Goal: Use online tool/utility: Utilize a website feature to perform a specific function

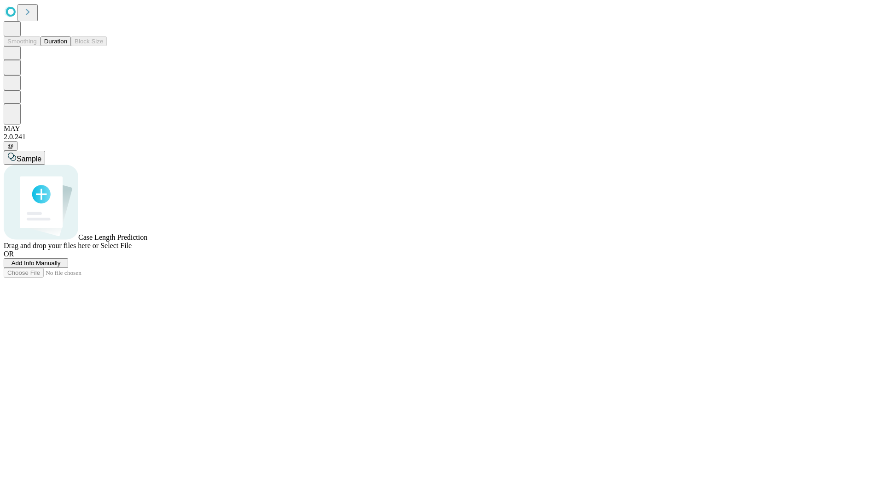
click at [67, 46] on button "Duration" at bounding box center [56, 41] width 30 height 10
click at [41, 155] on span "Sample" at bounding box center [29, 159] width 25 height 8
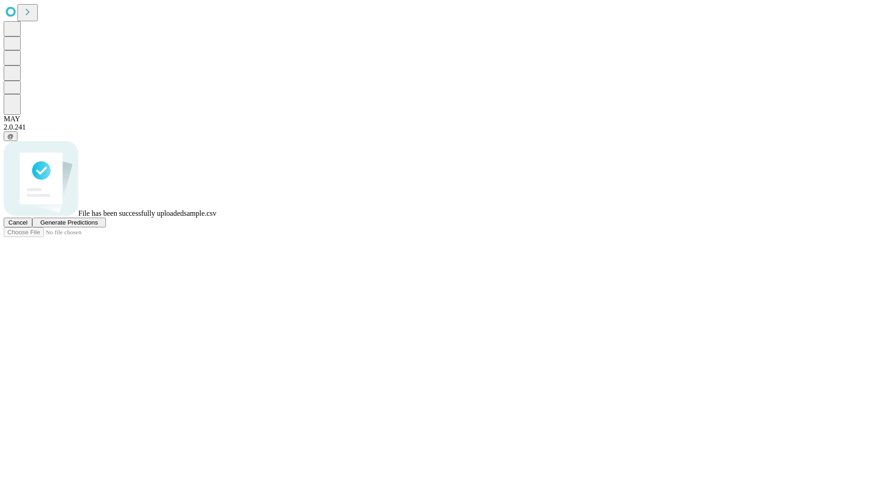
click at [98, 226] on span "Generate Predictions" at bounding box center [69, 222] width 58 height 7
